Goal: Information Seeking & Learning: Learn about a topic

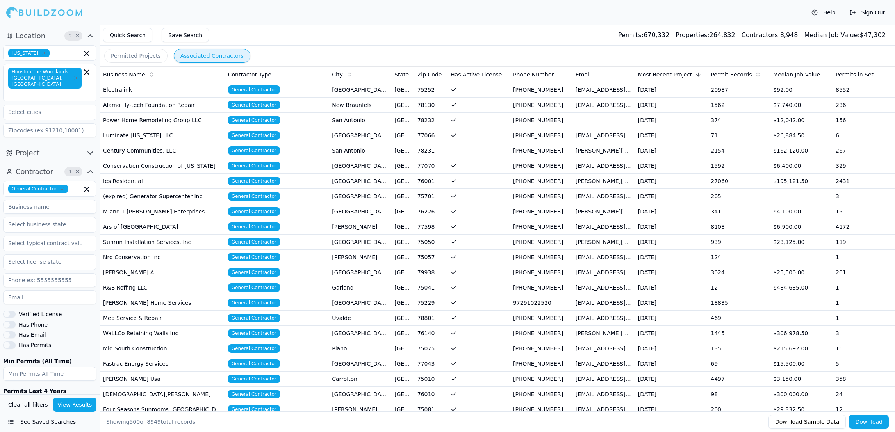
click at [123, 142] on td "Luminate [US_STATE] LLC" at bounding box center [162, 135] width 125 height 15
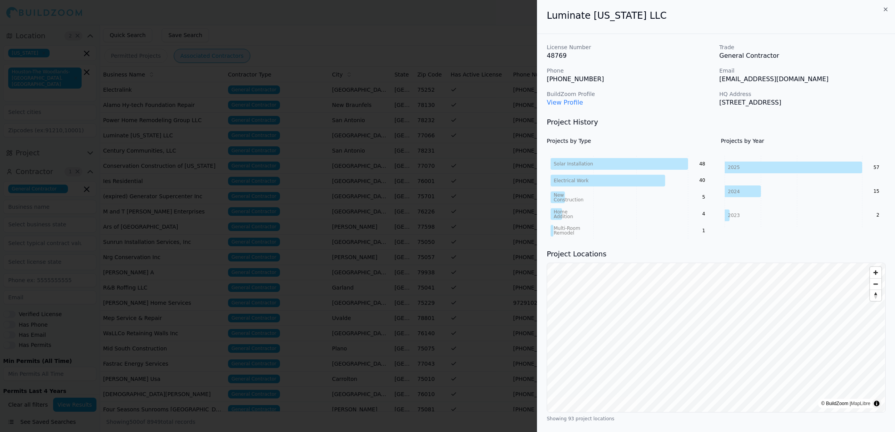
click at [885, 7] on icon "button" at bounding box center [885, 9] width 6 height 6
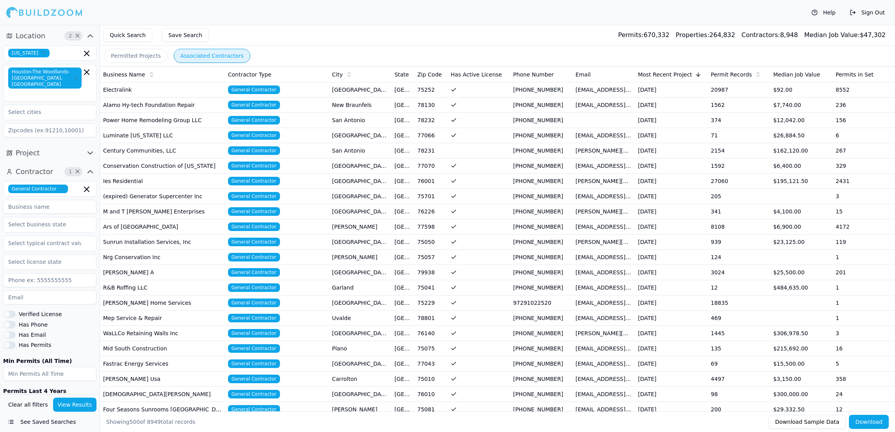
click at [187, 155] on td "Century Communities, LLC" at bounding box center [162, 150] width 125 height 15
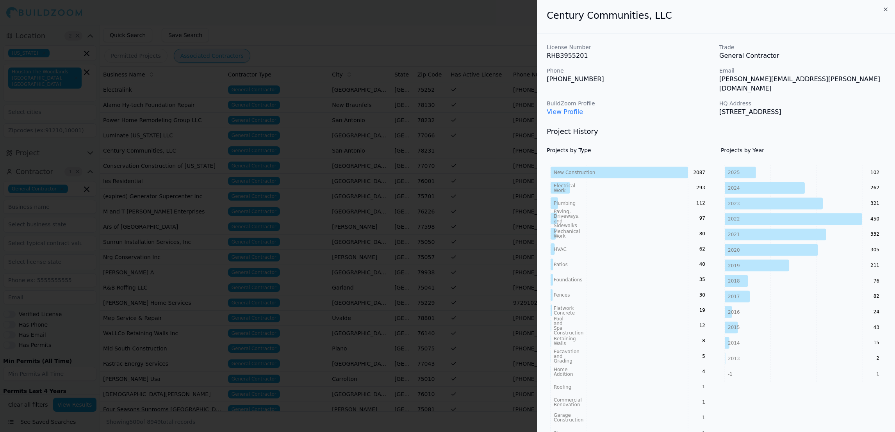
click at [257, 204] on div at bounding box center [447, 216] width 895 height 432
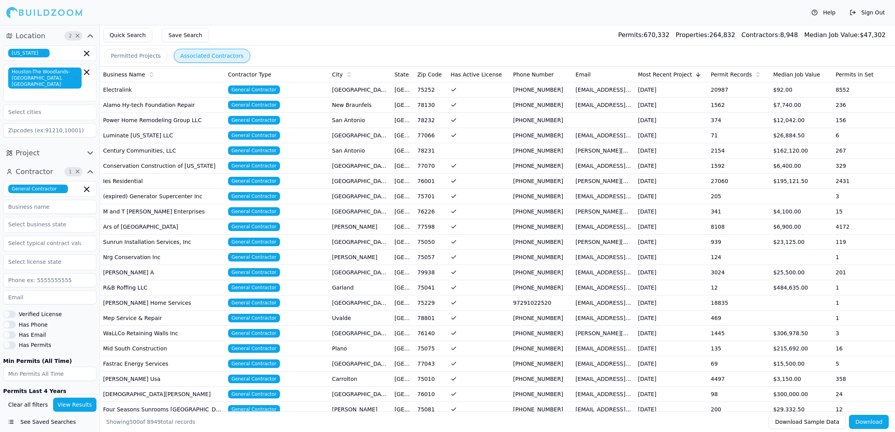
click at [180, 188] on td "Ies Residential" at bounding box center [162, 181] width 125 height 15
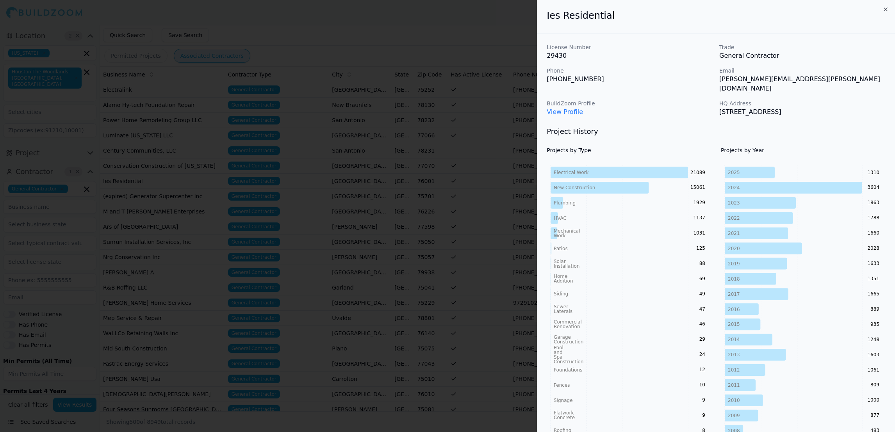
click at [161, 194] on div at bounding box center [447, 216] width 895 height 432
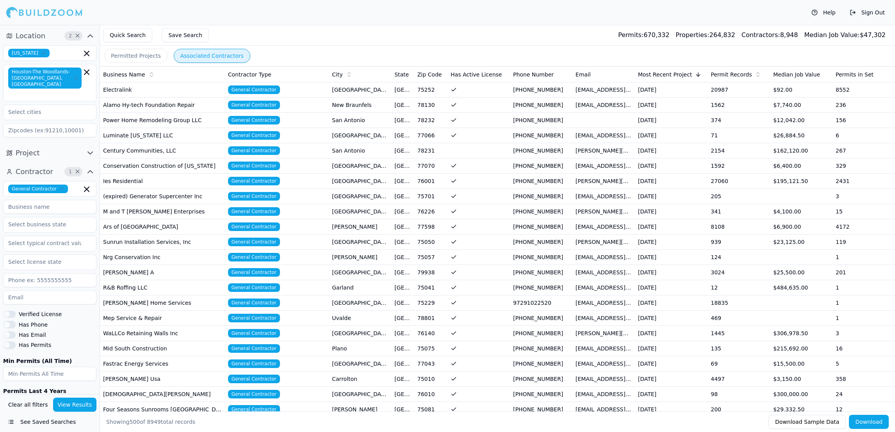
click at [144, 174] on td "Conservation Construction of [US_STATE]" at bounding box center [162, 165] width 125 height 15
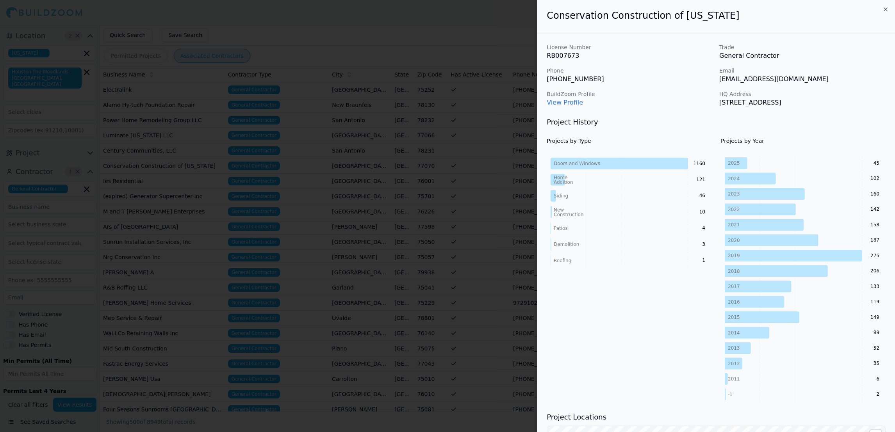
click at [144, 174] on div at bounding box center [447, 216] width 895 height 432
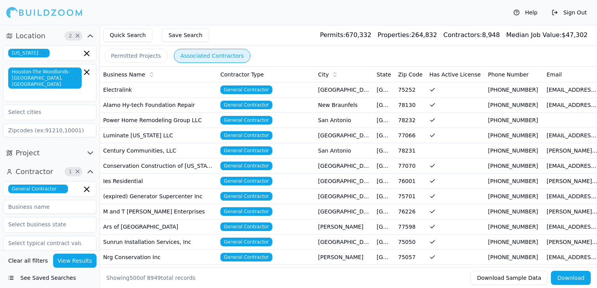
drag, startPoint x: 858, startPoint y: 0, endPoint x: 409, endPoint y: 13, distance: 449.5
click at [409, 13] on div "Help Sign Out" at bounding box center [298, 12] width 597 height 25
click at [299, 74] on div "Contractor Type" at bounding box center [265, 75] width 91 height 8
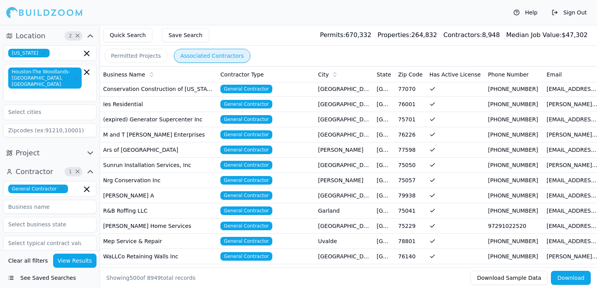
scroll to position [78, 0]
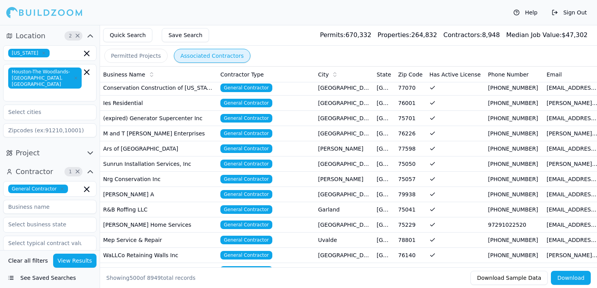
click at [131, 101] on td "Ies Residential" at bounding box center [158, 103] width 117 height 15
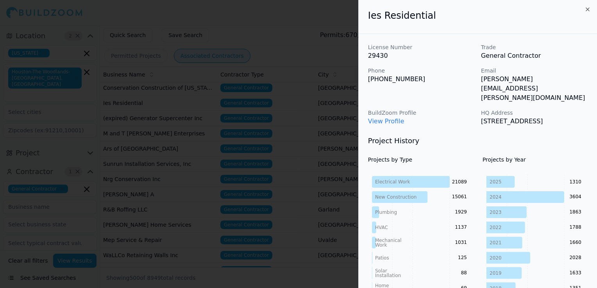
click at [225, 35] on div at bounding box center [298, 144] width 597 height 288
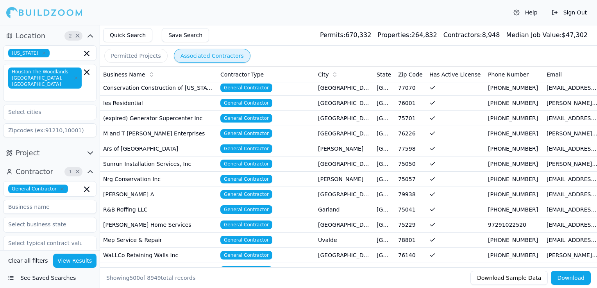
click at [294, 79] on th "Contractor Type" at bounding box center [266, 75] width 98 height 16
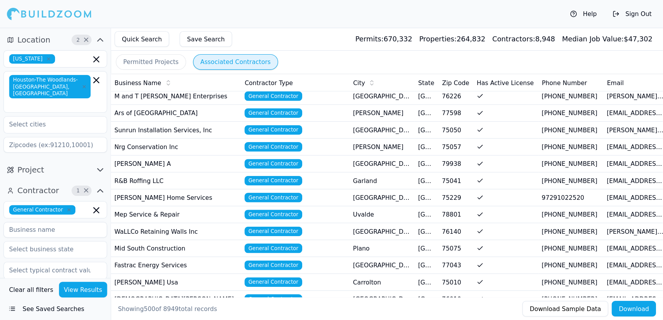
scroll to position [141, 0]
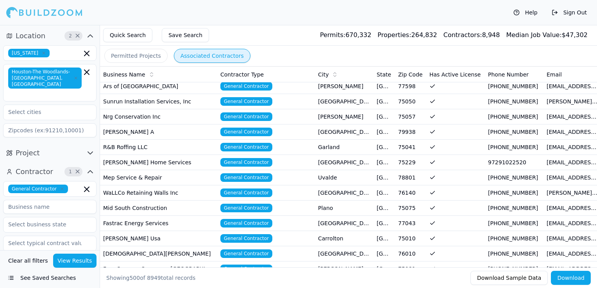
click at [279, 57] on div "Permitted Projects Associated Contractors" at bounding box center [348, 56] width 497 height 20
click at [281, 53] on div "Permitted Projects Associated Contractors" at bounding box center [348, 56] width 497 height 20
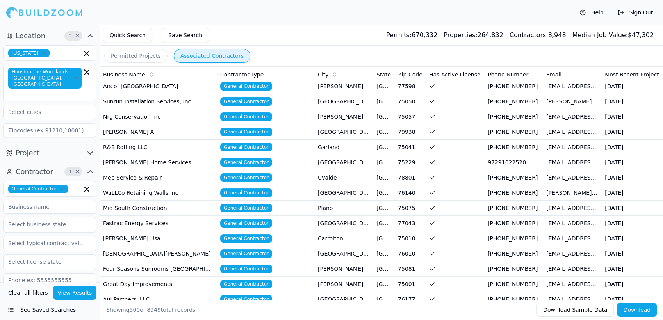
drag, startPoint x: 573, startPoint y: 0, endPoint x: 310, endPoint y: 37, distance: 265.3
click at [310, 37] on div "Quick Search Save Search Permits: 670,332 Properties: 264,832 Contractors: 8,94…" at bounding box center [381, 35] width 563 height 21
click at [208, 71] on div "Business Name" at bounding box center [158, 75] width 111 height 8
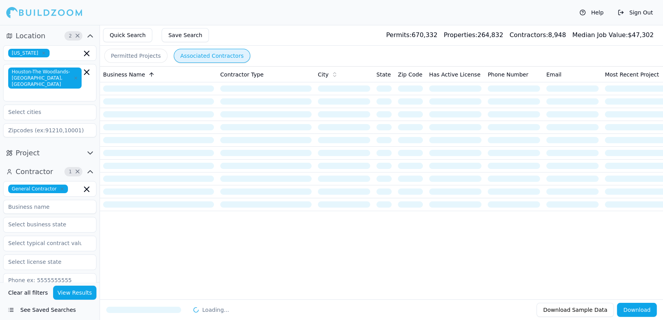
scroll to position [0, 0]
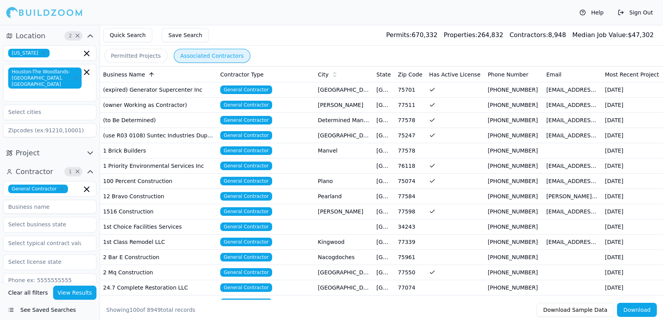
click at [208, 77] on div "Business Name" at bounding box center [158, 75] width 111 height 8
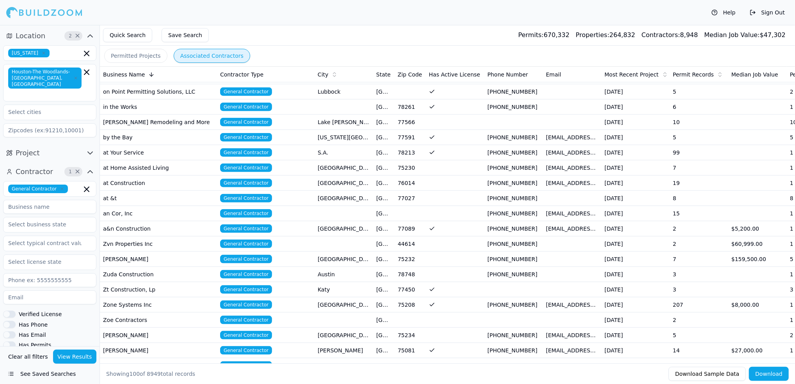
scroll to position [728, 0]
drag, startPoint x: 652, startPoint y: 0, endPoint x: 147, endPoint y: 76, distance: 511.2
click at [148, 76] on icon at bounding box center [151, 74] width 6 height 6
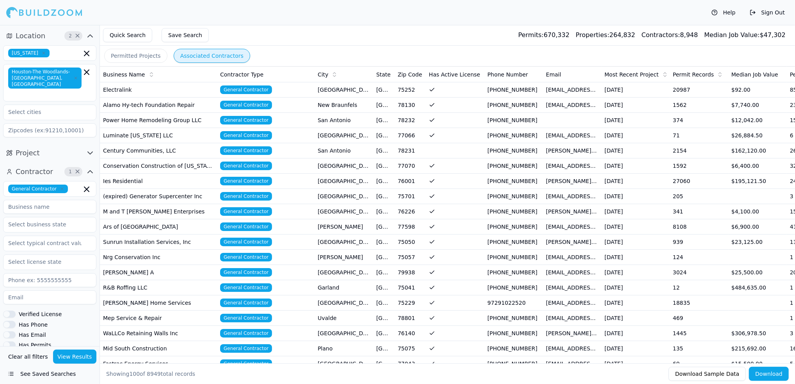
drag, startPoint x: 755, startPoint y: 1, endPoint x: 367, endPoint y: 19, distance: 388.0
click at [367, 19] on div "Help Sign Out" at bounding box center [397, 12] width 795 height 25
click at [197, 71] on div "Business Name" at bounding box center [158, 75] width 111 height 8
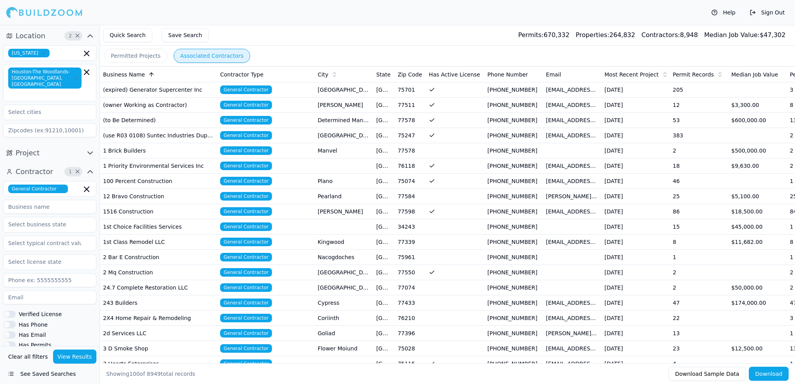
click at [150, 73] on div "Business Name" at bounding box center [158, 75] width 111 height 8
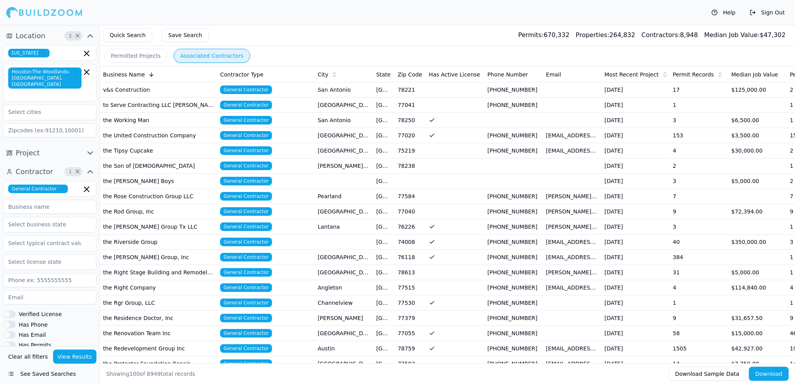
click at [250, 71] on span "Contractor Type" at bounding box center [241, 75] width 43 height 8
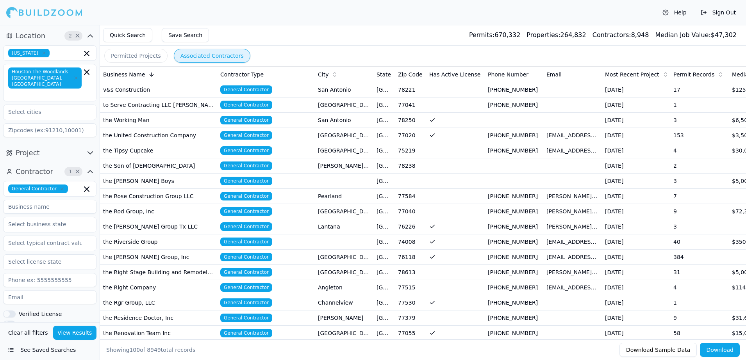
drag, startPoint x: 758, startPoint y: 0, endPoint x: 461, endPoint y: 57, distance: 302.5
click at [461, 57] on div "Permitted Projects Associated Contractors" at bounding box center [423, 56] width 646 height 20
click at [146, 57] on button "Permitted Projects" at bounding box center [135, 56] width 63 height 14
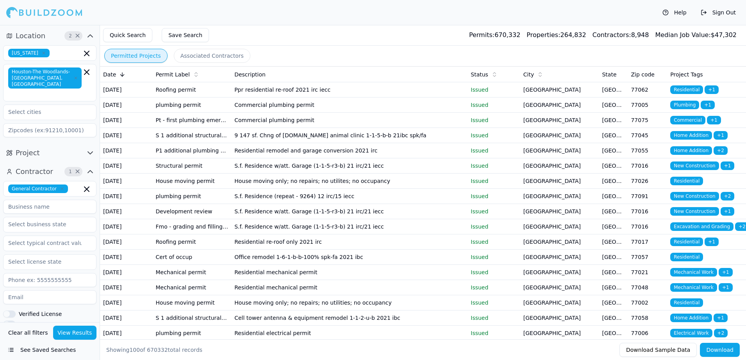
click at [187, 58] on button "Associated Contractors" at bounding box center [212, 56] width 77 height 14
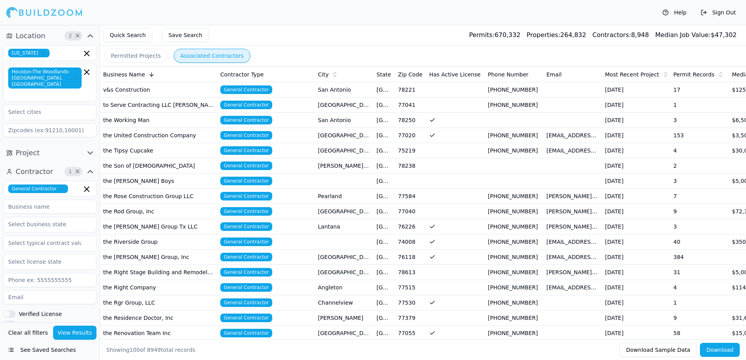
click at [135, 59] on button "Permitted Projects" at bounding box center [135, 56] width 63 height 14
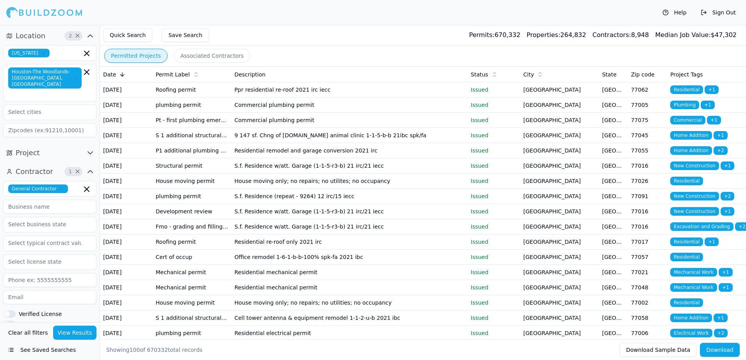
click at [262, 46] on div "Permitted Projects Associated Contractors" at bounding box center [423, 56] width 646 height 20
click at [260, 53] on div "Permitted Projects Associated Contractors" at bounding box center [423, 56] width 646 height 20
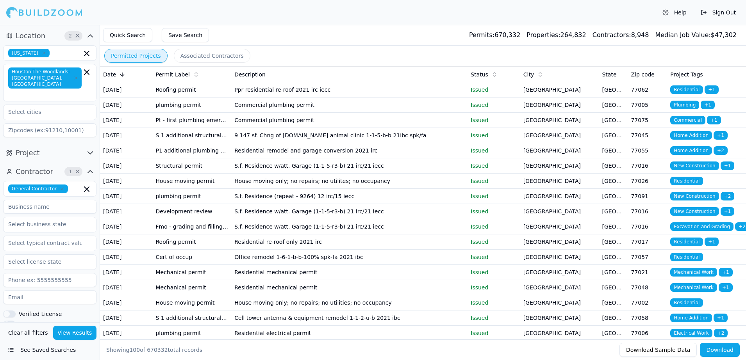
drag, startPoint x: 260, startPoint y: 53, endPoint x: 256, endPoint y: 35, distance: 19.2
click at [256, 35] on div "Quick Search Save Search Permits: 670,332 Properties: 264,832 Contractors: 8,94…" at bounding box center [423, 35] width 646 height 21
click at [258, 48] on div "Permitted Projects Associated Contractors" at bounding box center [423, 56] width 646 height 20
click at [124, 78] on th "Date" at bounding box center [126, 75] width 52 height 16
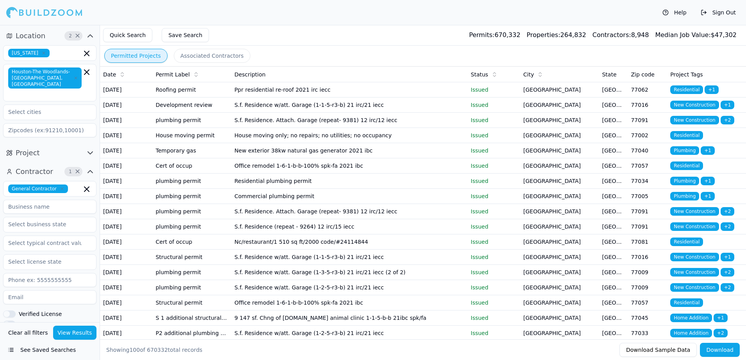
click at [34, 353] on button "See Saved Searches" at bounding box center [49, 350] width 93 height 14
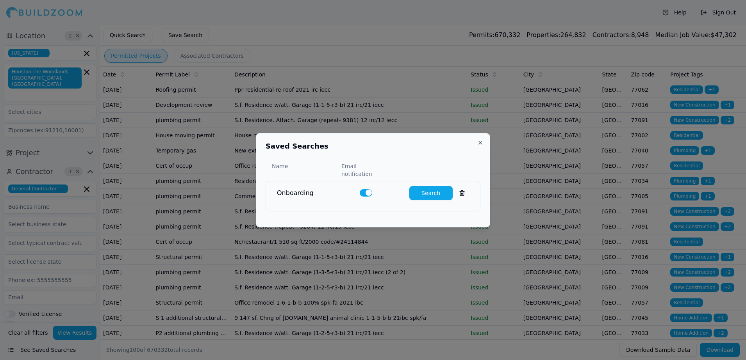
click at [428, 193] on button "Search" at bounding box center [430, 193] width 43 height 14
type input "0"
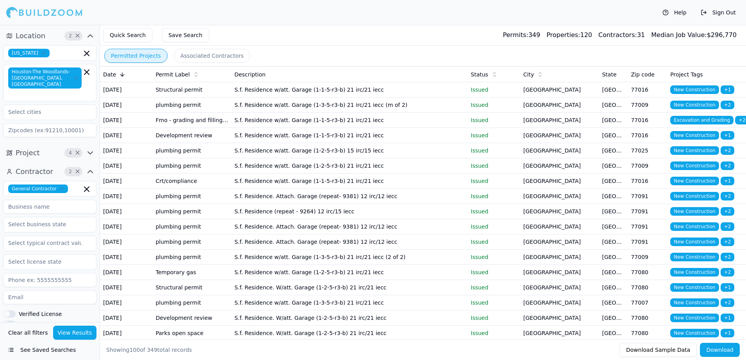
click at [74, 345] on button "See Saved Searches" at bounding box center [49, 350] width 93 height 14
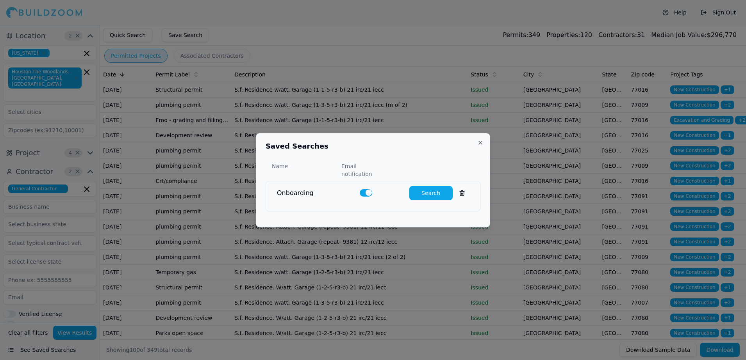
click at [74, 331] on div at bounding box center [373, 180] width 746 height 360
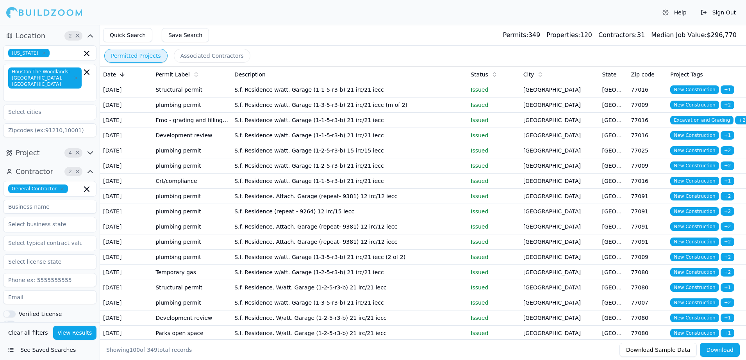
click at [63, 334] on button "View Results" at bounding box center [75, 333] width 44 height 14
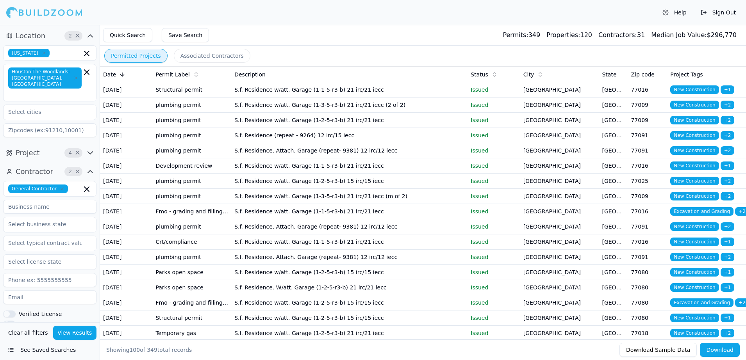
click at [86, 148] on icon "button" at bounding box center [89, 152] width 9 height 9
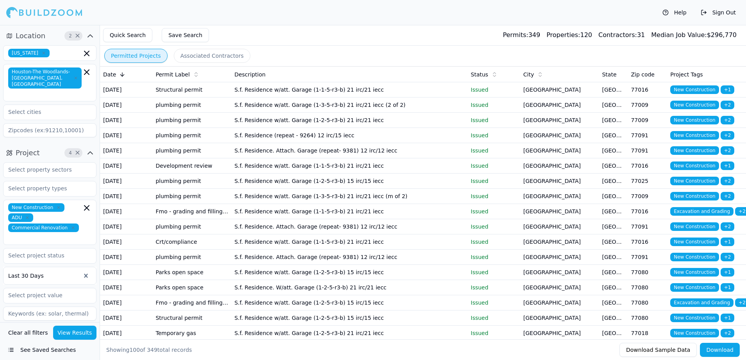
click at [28, 217] on icon "button" at bounding box center [27, 218] width 2 height 2
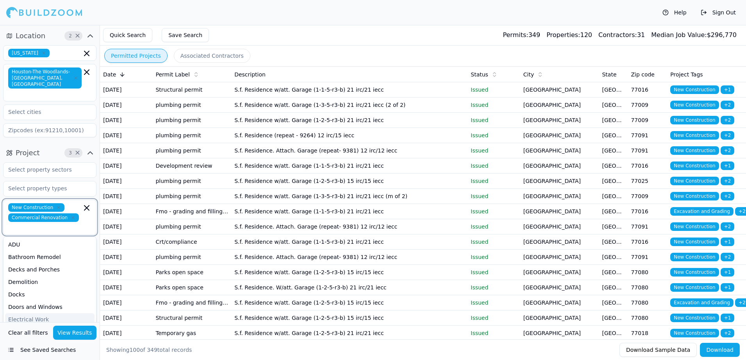
click at [31, 313] on div "Electrical Work" at bounding box center [49, 319] width 89 height 12
click at [71, 215] on icon "button" at bounding box center [73, 217] width 5 height 5
click at [88, 182] on div at bounding box center [50, 189] width 93 height 14
click at [68, 329] on button "View Results" at bounding box center [75, 333] width 44 height 14
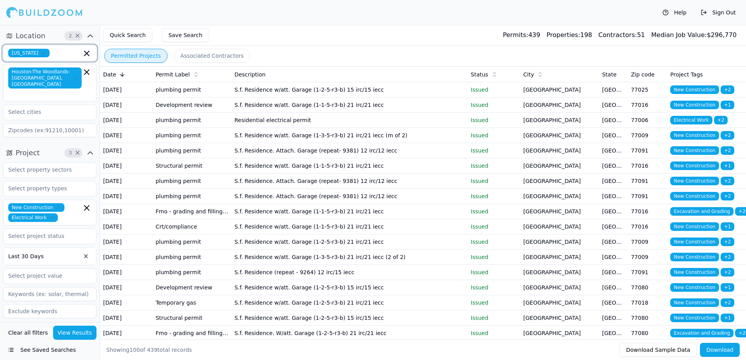
click at [84, 57] on icon "button" at bounding box center [86, 53] width 9 height 9
click at [87, 206] on icon "button" at bounding box center [86, 208] width 5 height 5
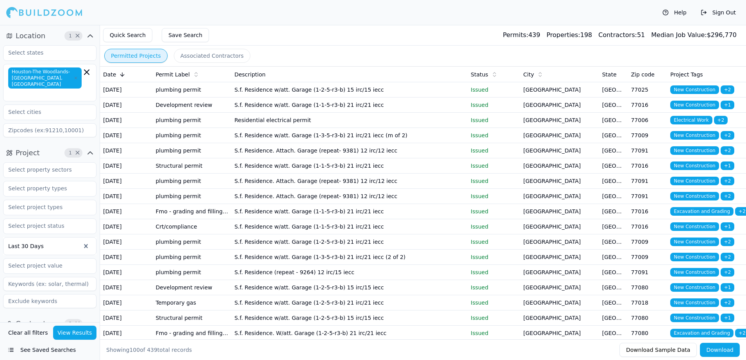
click at [77, 151] on span "×" at bounding box center [78, 153] width 6 height 4
click at [50, 58] on input "text" at bounding box center [45, 53] width 83 height 14
click at [36, 64] on div "[US_STATE]" at bounding box center [49, 70] width 89 height 12
click at [89, 149] on icon "button" at bounding box center [89, 152] width 9 height 9
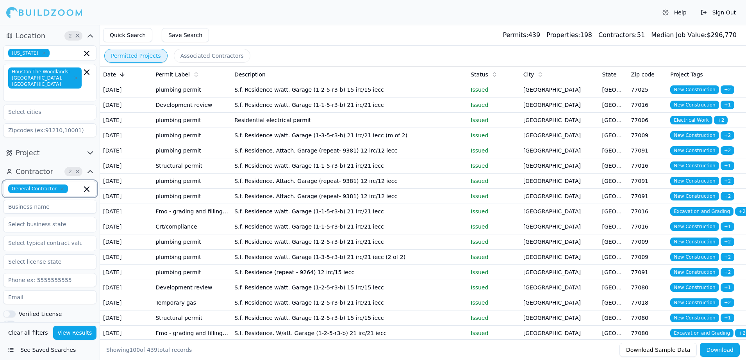
click at [88, 187] on icon "button" at bounding box center [86, 189] width 5 height 5
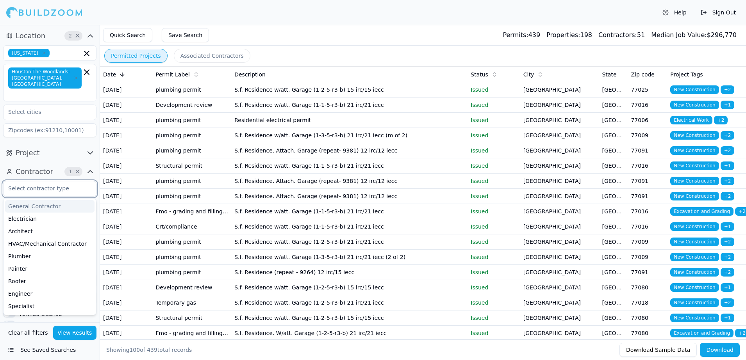
click at [55, 200] on div "General Contractor" at bounding box center [49, 206] width 89 height 12
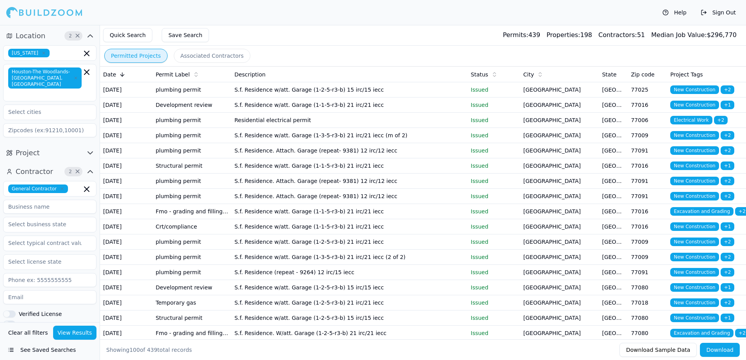
click at [71, 334] on button "View Results" at bounding box center [75, 333] width 44 height 14
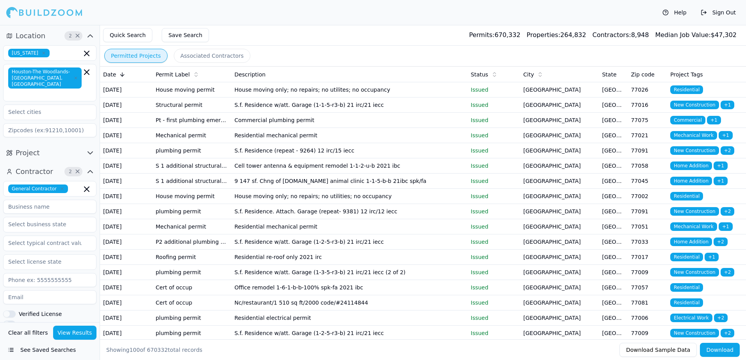
click at [73, 47] on div "[US_STATE]" at bounding box center [49, 53] width 93 height 16
click at [70, 329] on button "View Results" at bounding box center [75, 333] width 44 height 14
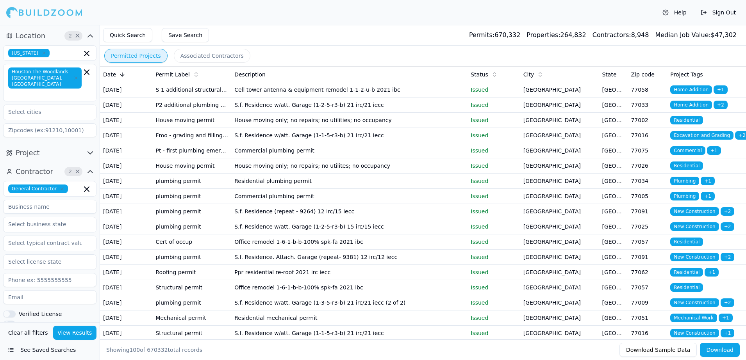
click at [21, 331] on button "Clear all filters" at bounding box center [28, 333] width 44 height 14
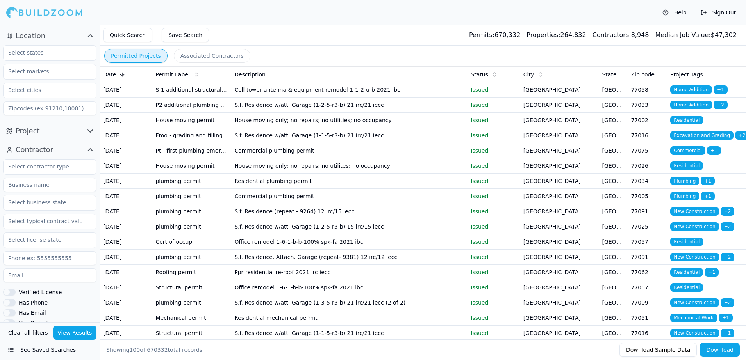
click at [90, 36] on icon "button" at bounding box center [89, 35] width 9 height 9
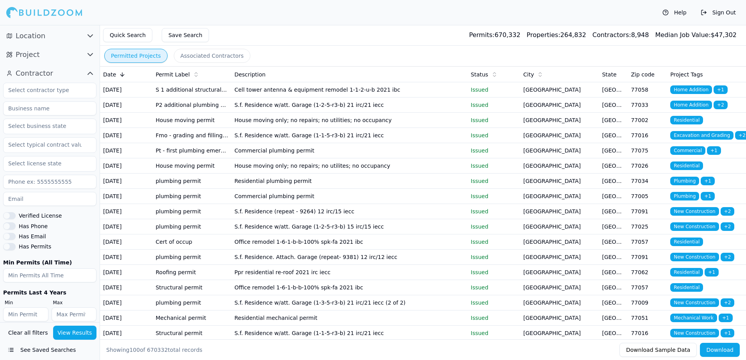
click at [90, 36] on icon "button" at bounding box center [89, 35] width 9 height 9
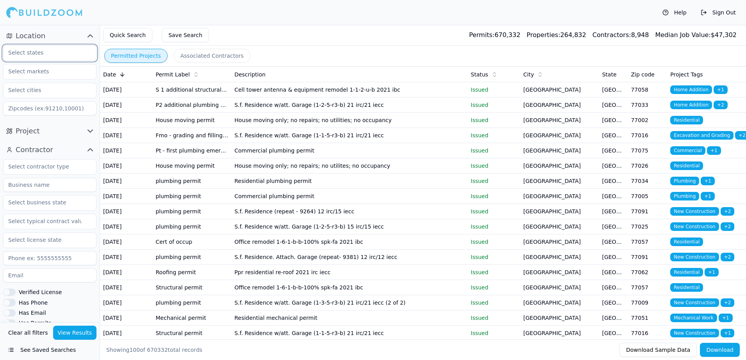
click at [51, 48] on input "text" at bounding box center [45, 53] width 83 height 14
click at [34, 68] on div "[US_STATE]" at bounding box center [49, 70] width 89 height 12
click at [94, 21] on div "Help Sign Out" at bounding box center [373, 12] width 746 height 25
click at [54, 87] on input "text" at bounding box center [45, 90] width 83 height 14
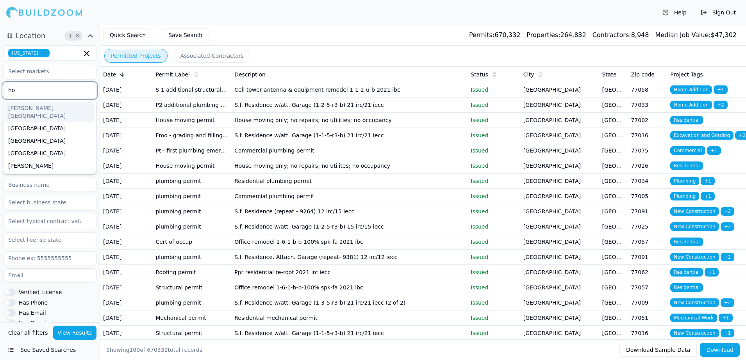
type input "hou"
click at [23, 106] on div "[GEOGRAPHIC_DATA]" at bounding box center [49, 108] width 89 height 12
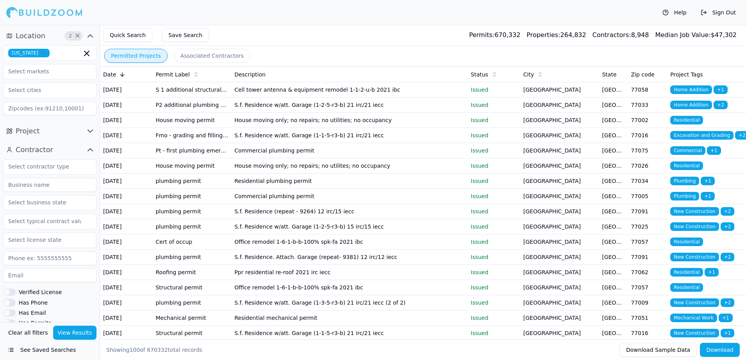
click at [100, 12] on div "Help Sign Out" at bounding box center [373, 12] width 746 height 25
click at [32, 92] on input "text" at bounding box center [45, 90] width 83 height 14
type input "h"
click at [111, 7] on div "Help Sign Out" at bounding box center [373, 12] width 746 height 25
click at [119, 9] on div "Help Sign Out" at bounding box center [373, 12] width 746 height 25
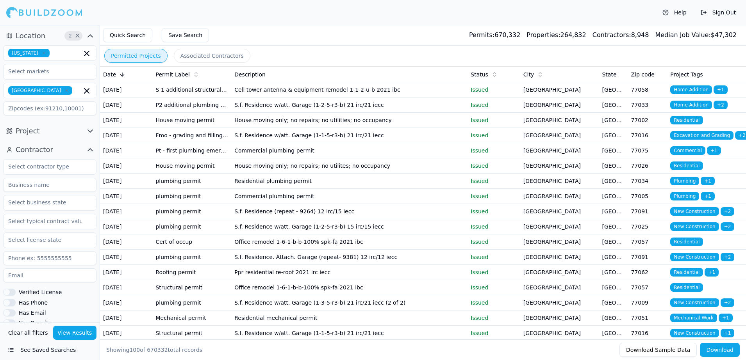
click at [93, 152] on icon "button" at bounding box center [89, 149] width 9 height 9
click at [90, 150] on icon "button" at bounding box center [89, 149] width 9 height 9
click at [72, 161] on input "text" at bounding box center [45, 167] width 83 height 14
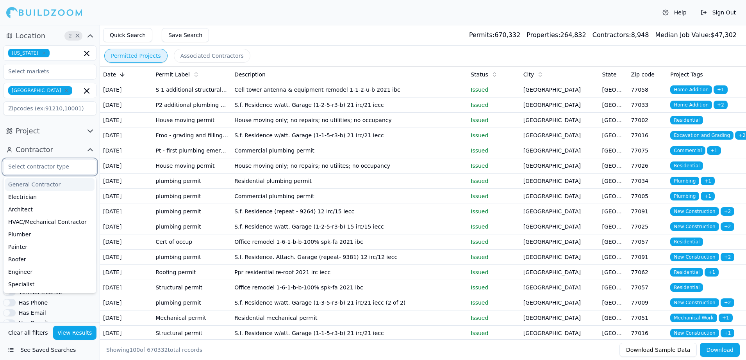
click at [35, 185] on div "General Contractor" at bounding box center [49, 184] width 89 height 12
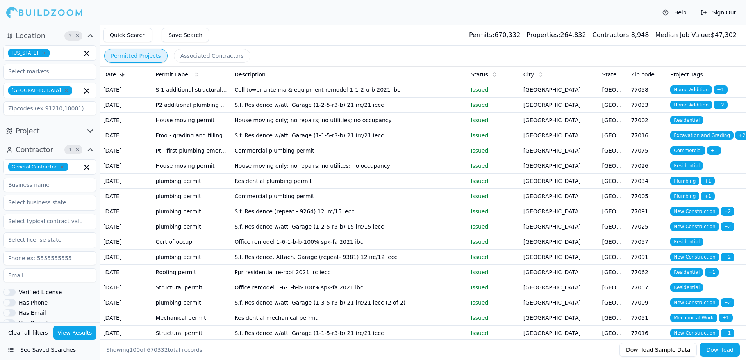
click at [74, 331] on button "View Results" at bounding box center [75, 333] width 44 height 14
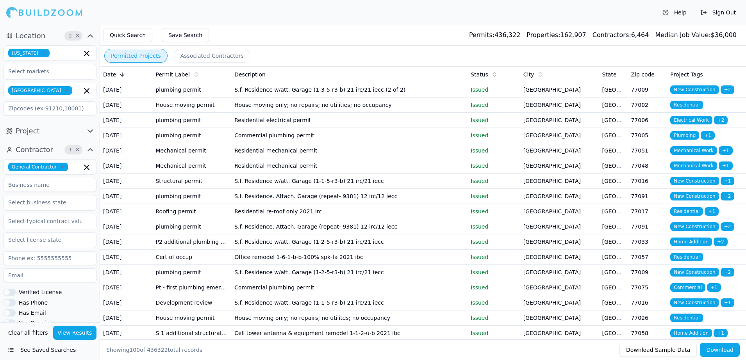
click at [10, 289] on button "Verified License" at bounding box center [9, 292] width 12 height 7
click at [7, 306] on div "General Contractor Verified License Has Phone Has Email Has Permits Min Permits…" at bounding box center [49, 278] width 93 height 239
click at [8, 303] on button "Has Phone" at bounding box center [9, 302] width 12 height 7
click at [248, 50] on div "Permitted Projects Associated Contractors" at bounding box center [423, 56] width 646 height 20
click at [226, 72] on div "Permit Label" at bounding box center [191, 75] width 73 height 8
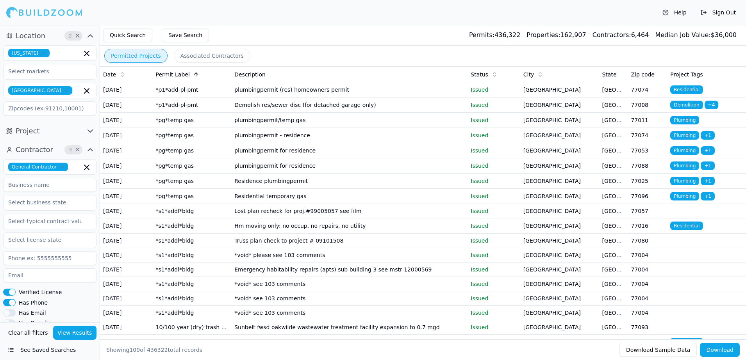
click at [119, 76] on icon at bounding box center [122, 74] width 6 height 6
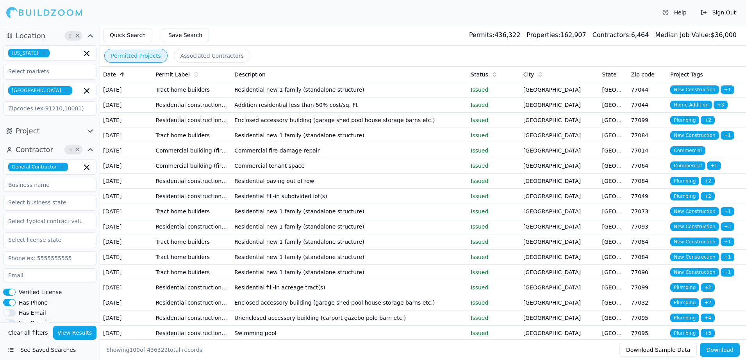
click at [133, 76] on div "Date" at bounding box center [126, 75] width 46 height 8
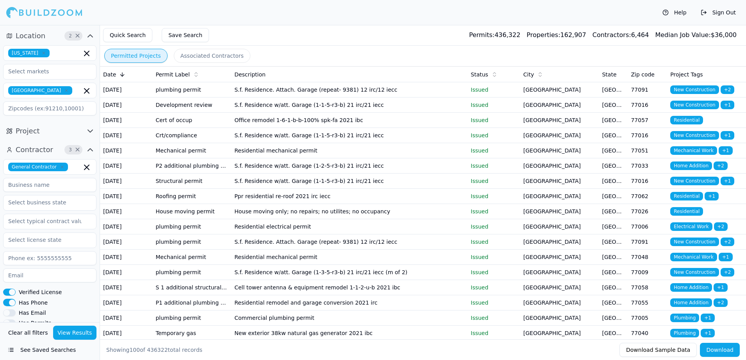
click at [183, 57] on button "Associated Contractors" at bounding box center [212, 56] width 77 height 14
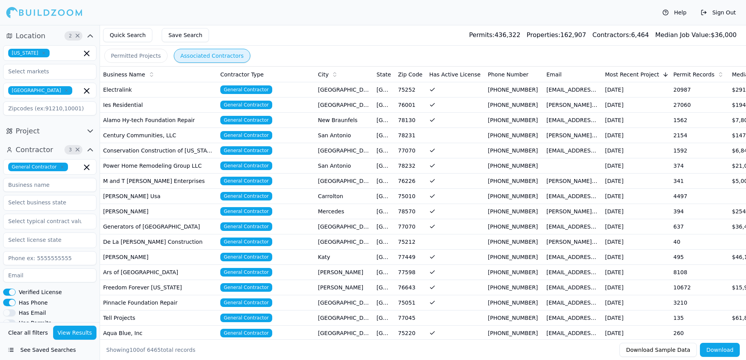
click at [193, 77] on div "Business Name" at bounding box center [158, 75] width 111 height 8
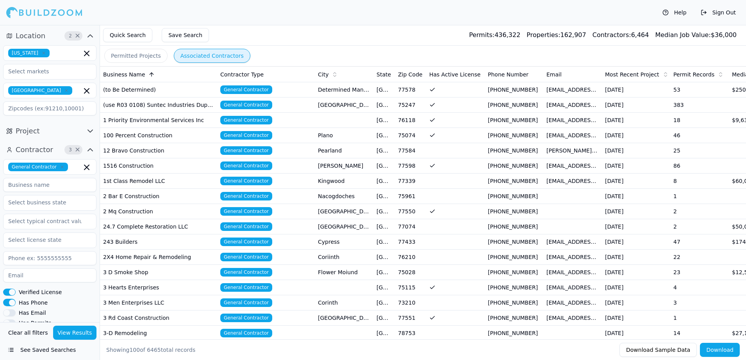
click at [150, 73] on icon at bounding box center [152, 74] width 4 height 2
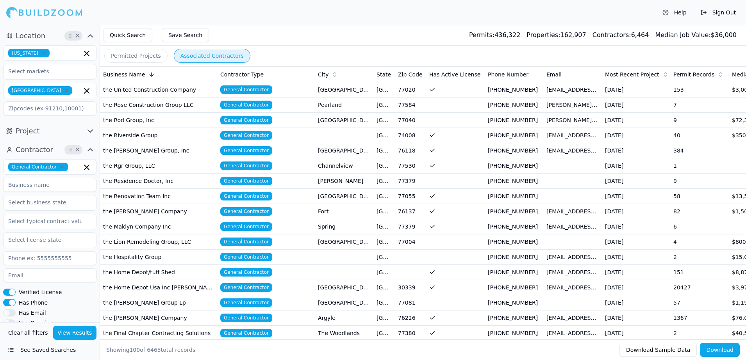
click at [152, 54] on button "Permitted Projects" at bounding box center [135, 56] width 63 height 14
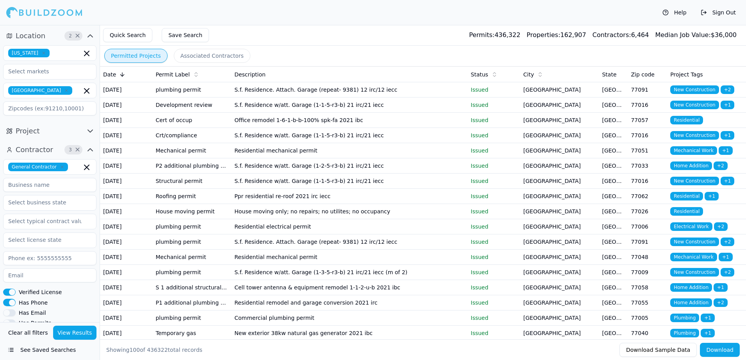
click at [182, 58] on button "Associated Contractors" at bounding box center [212, 56] width 77 height 14
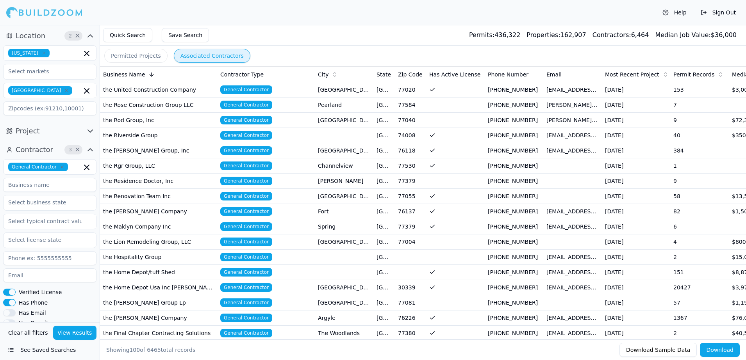
click at [182, 71] on div "Business Name" at bounding box center [158, 75] width 111 height 8
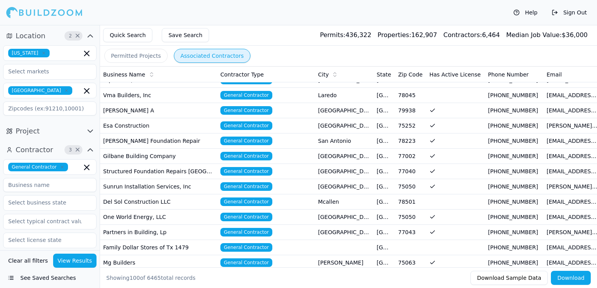
scroll to position [253, 0]
drag, startPoint x: 663, startPoint y: 6, endPoint x: 247, endPoint y: 13, distance: 416.2
click at [247, 13] on div "Help Sign Out" at bounding box center [298, 12] width 597 height 25
click at [158, 155] on td "Gilbane Building Company" at bounding box center [158, 156] width 117 height 15
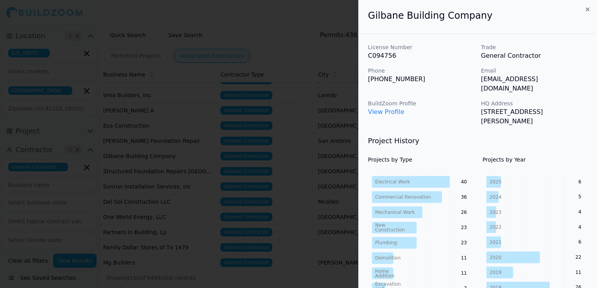
click at [259, 112] on div at bounding box center [298, 144] width 597 height 288
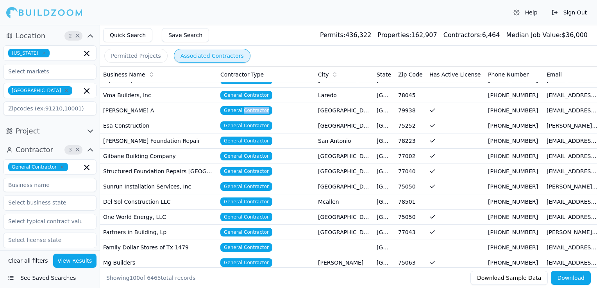
click at [259, 112] on span "General Contractor" at bounding box center [246, 110] width 52 height 9
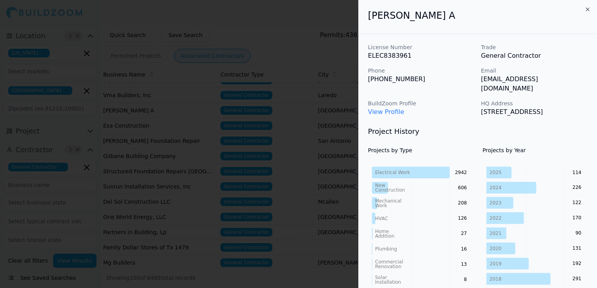
click at [259, 112] on div at bounding box center [298, 144] width 597 height 288
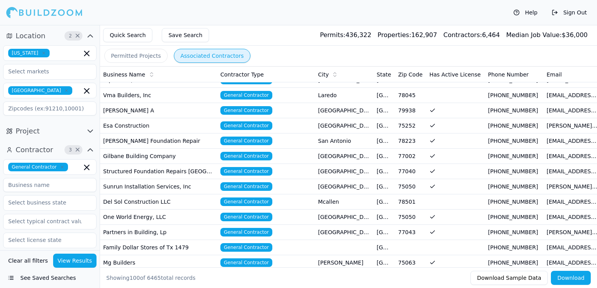
click at [299, 71] on div "Contractor Type" at bounding box center [265, 75] width 91 height 8
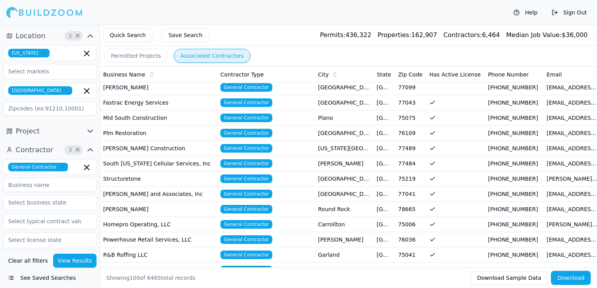
scroll to position [581, 0]
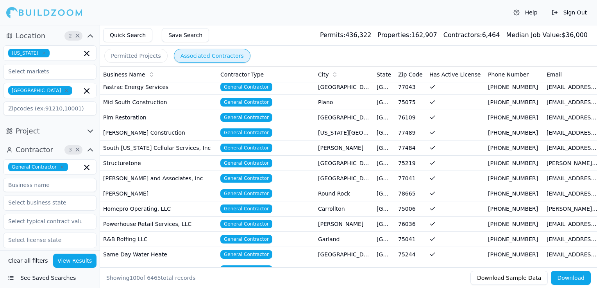
click at [153, 130] on td "[PERSON_NAME] Construction" at bounding box center [158, 132] width 117 height 15
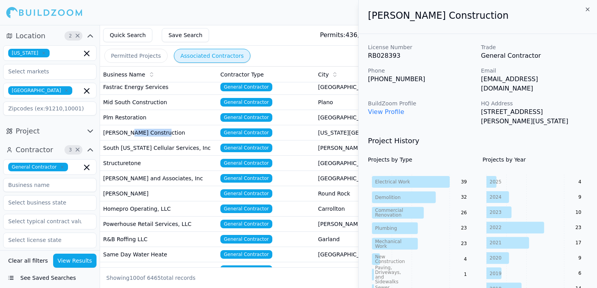
click at [151, 129] on td "[PERSON_NAME] Construction" at bounding box center [158, 132] width 117 height 15
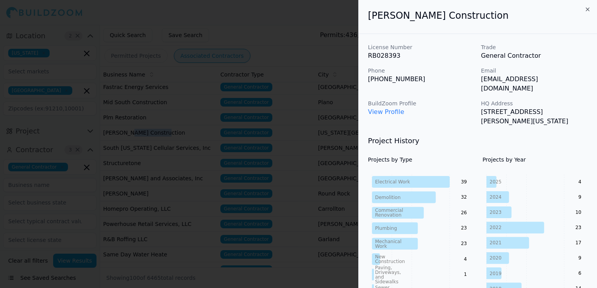
click at [217, 23] on div at bounding box center [298, 144] width 597 height 288
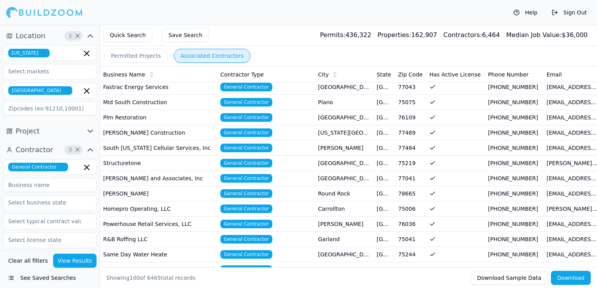
click at [286, 73] on div "Contractor Type" at bounding box center [265, 75] width 91 height 8
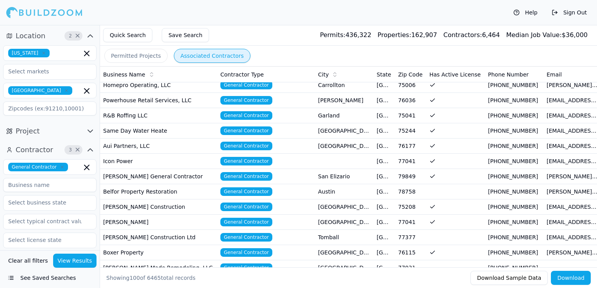
scroll to position [706, 0]
